Goal: Check status: Check status

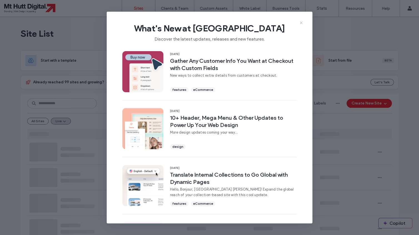
click at [301, 23] on use at bounding box center [301, 23] width 3 height 3
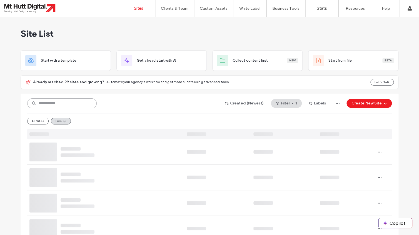
click at [65, 104] on input at bounding box center [62, 103] width 70 height 10
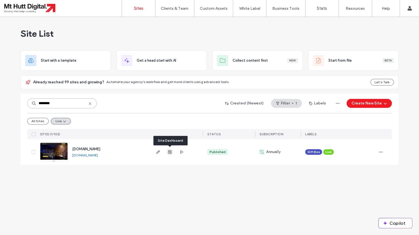
type input "********"
click at [171, 153] on icon "button" at bounding box center [170, 152] width 4 height 4
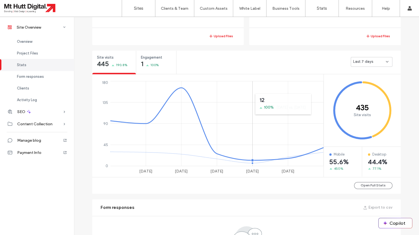
scroll to position [178, 0]
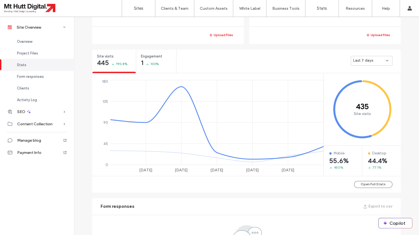
click at [370, 61] on span "Last 7 days" at bounding box center [363, 61] width 20 height 6
click at [366, 89] on span "Last 30 days" at bounding box center [364, 90] width 22 height 6
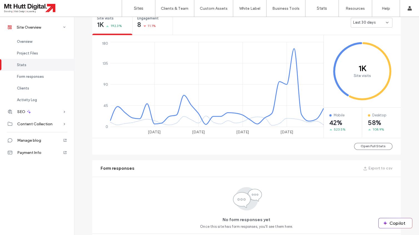
scroll to position [222, 0]
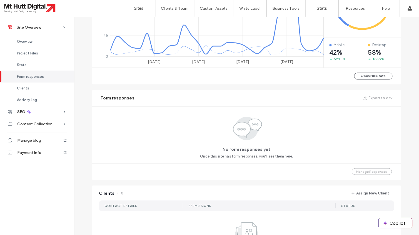
scroll to position [185, 0]
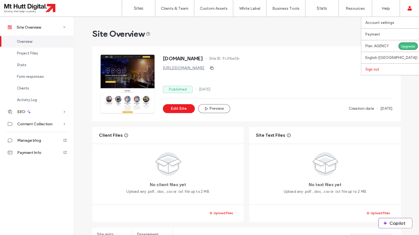
click at [374, 69] on label "Sign out" at bounding box center [373, 69] width 14 height 4
